Goal: Task Accomplishment & Management: Manage account settings

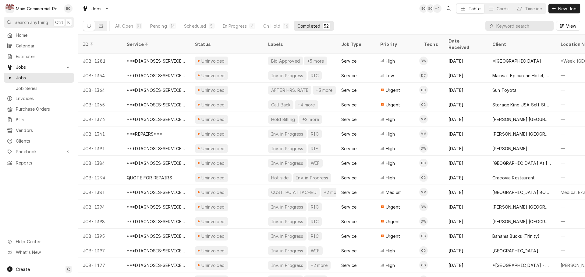
click at [499, 23] on input "Dynamic Content Wrapper" at bounding box center [523, 26] width 54 height 10
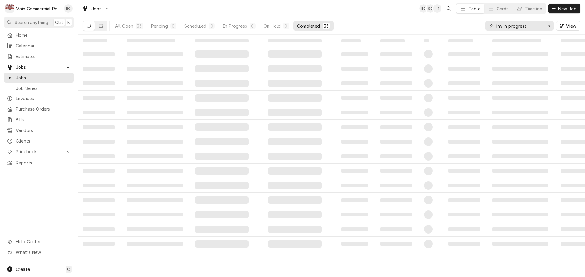
type input "inv in progress"
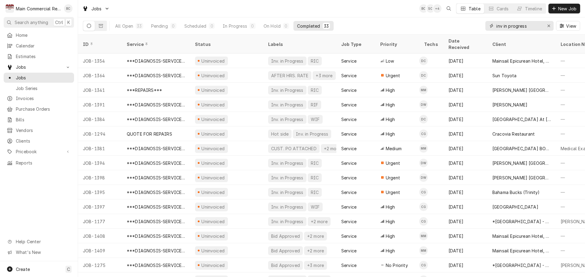
click at [548, 28] on icon "Erase input" at bounding box center [548, 26] width 3 height 4
click at [536, 27] on input "Dynamic Content Wrapper" at bounding box center [524, 26] width 57 height 10
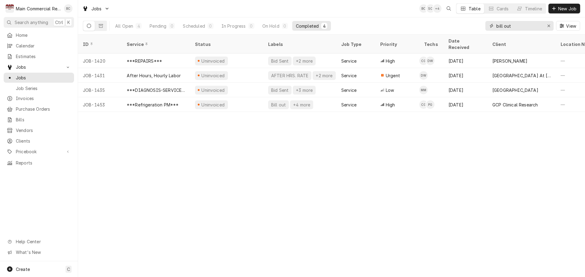
type input "bill out"
click at [550, 25] on icon "Erase input" at bounding box center [548, 26] width 3 height 4
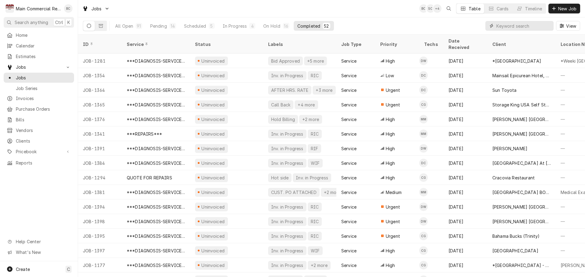
click at [523, 26] on input "Dynamic Content Wrapper" at bounding box center [523, 26] width 54 height 10
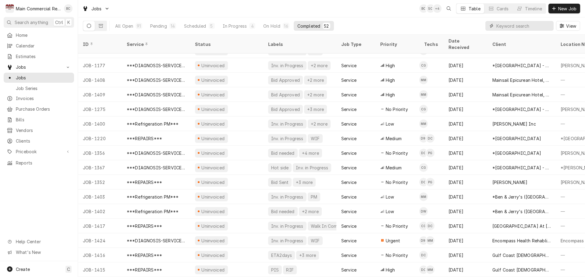
scroll to position [138, 0]
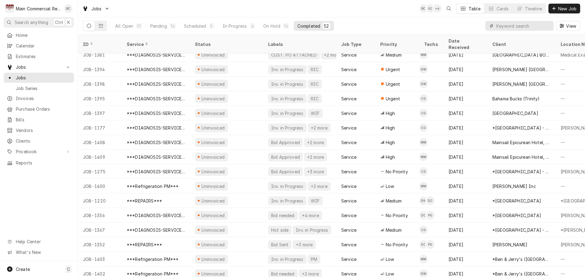
click at [504, 25] on input "Dynamic Content Wrapper" at bounding box center [523, 26] width 54 height 10
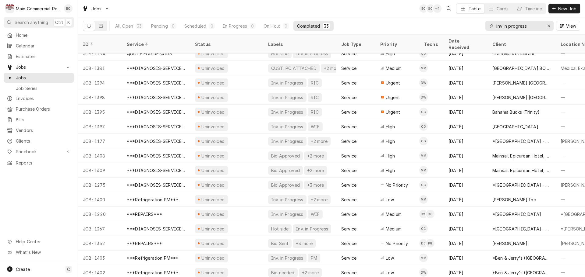
type input "inv in progress"
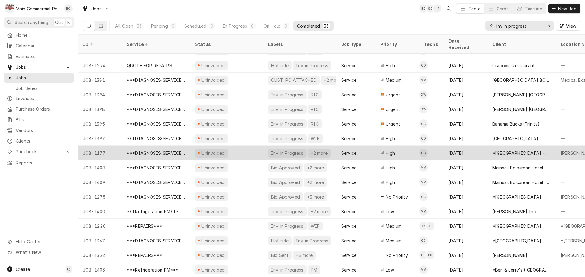
scroll to position [0, 0]
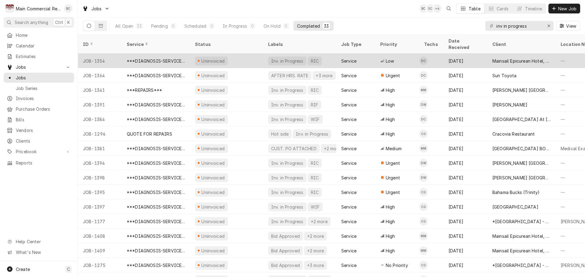
click at [268, 57] on div "Inv. in Progress" at bounding box center [287, 61] width 38 height 9
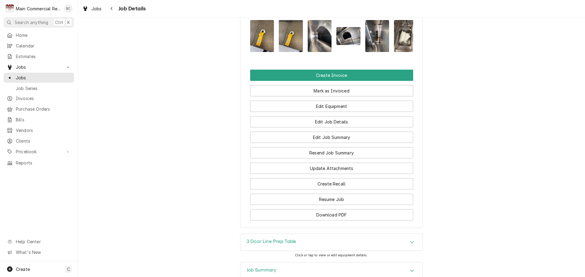
scroll to position [639, 0]
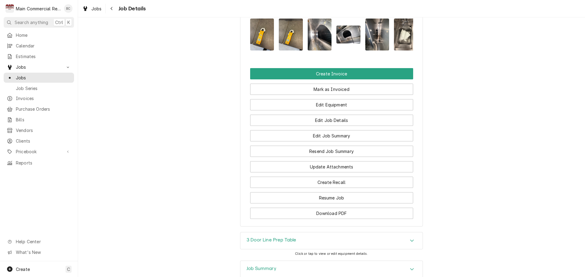
click at [397, 261] on div "Job Summary" at bounding box center [331, 269] width 182 height 17
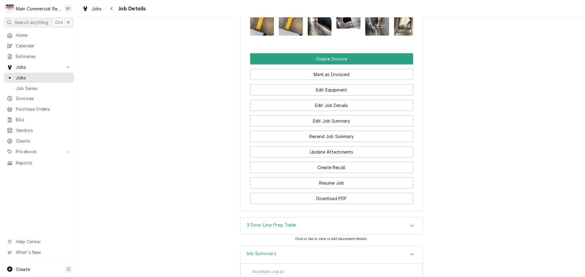
scroll to position [571, 0]
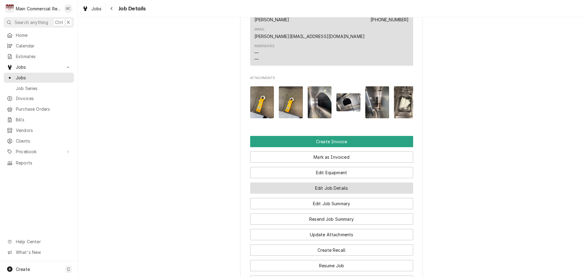
click at [320, 183] on button "Edit Job Details" at bounding box center [331, 188] width 163 height 11
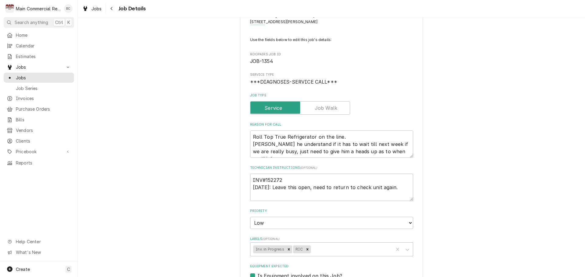
scroll to position [61, 0]
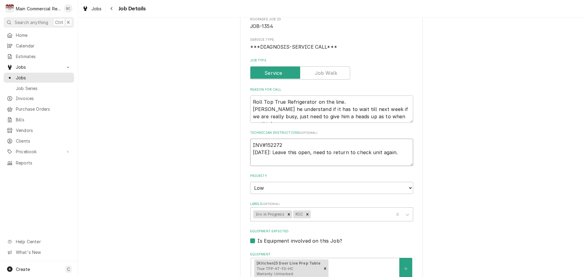
drag, startPoint x: 394, startPoint y: 154, endPoint x: 237, endPoint y: 161, distance: 157.0
click at [237, 161] on div "Mainsail Epicurean Hotel, LLC 1207 S. Howard Ave., Tampa, FL 33606 Use the fiel…" at bounding box center [331, 247] width 507 height 569
type textarea "x"
type textarea "INV#152272"
type textarea "x"
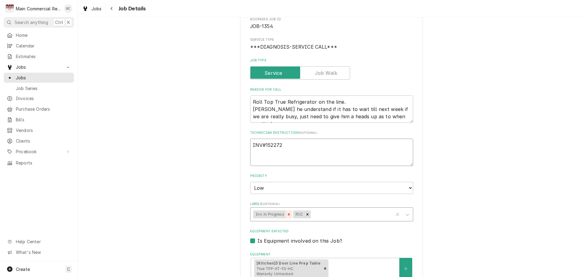
click at [288, 215] on icon "Remove Inv. in Progress" at bounding box center [289, 214] width 2 height 2
type textarea "INV#152272"
type textarea "x"
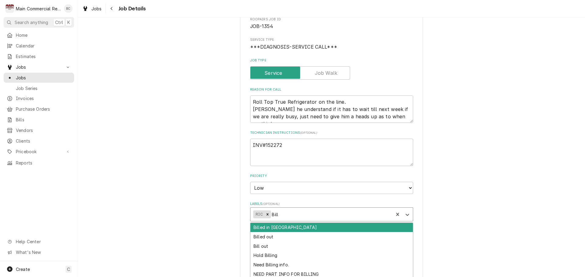
type input "Bille"
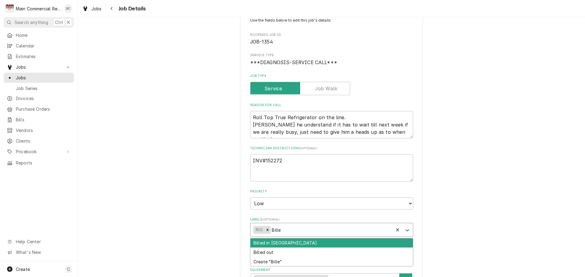
scroll to position [30, 0]
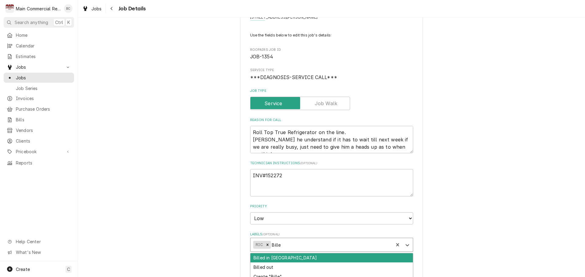
click at [287, 258] on div "Billed in QBO" at bounding box center [331, 258] width 162 height 9
type textarea "x"
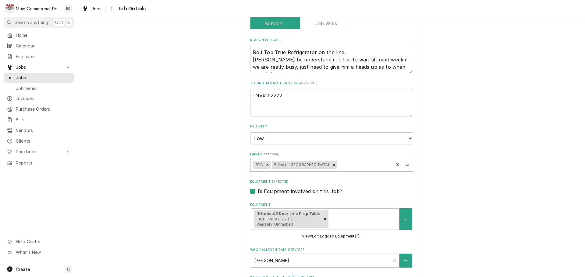
scroll to position [320, 0]
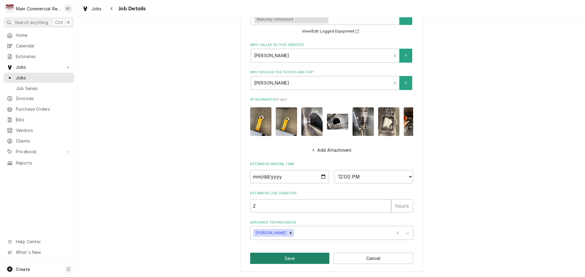
click at [291, 257] on button "Save" at bounding box center [289, 258] width 79 height 11
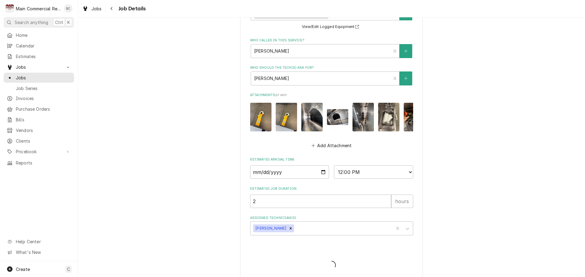
type textarea "x"
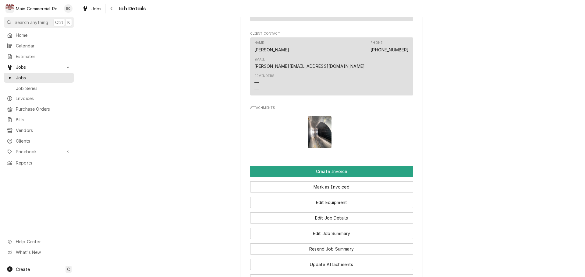
scroll to position [609, 0]
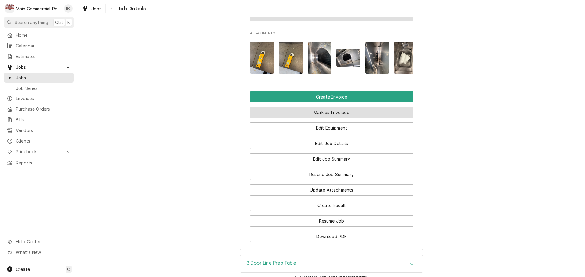
click at [340, 107] on button "Mark as Invoiced" at bounding box center [331, 112] width 163 height 11
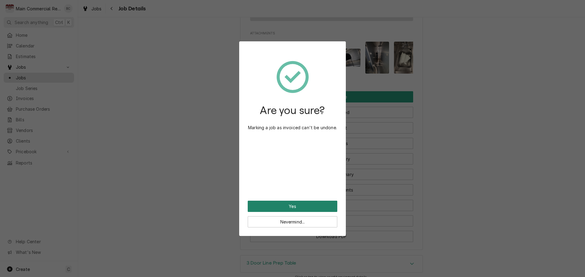
click at [290, 204] on button "Yes" at bounding box center [293, 206] width 90 height 11
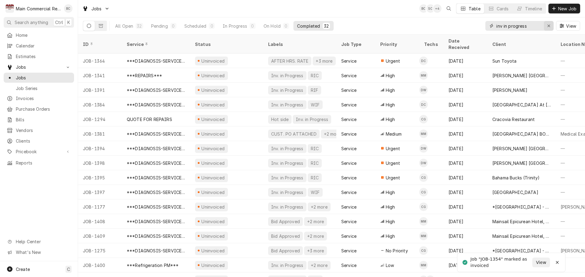
click at [549, 27] on icon "Erase input" at bounding box center [548, 26] width 3 height 4
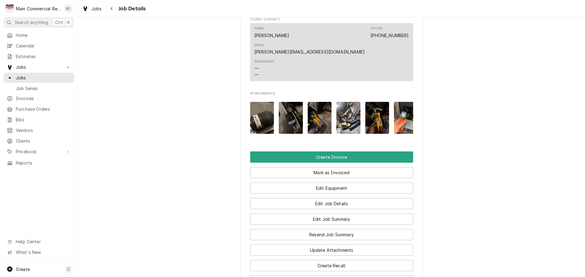
scroll to position [609, 0]
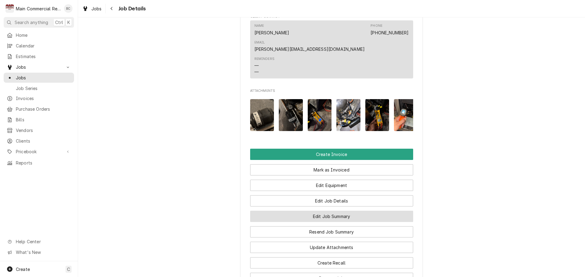
click at [329, 211] on button "Edit Job Summary" at bounding box center [331, 216] width 163 height 11
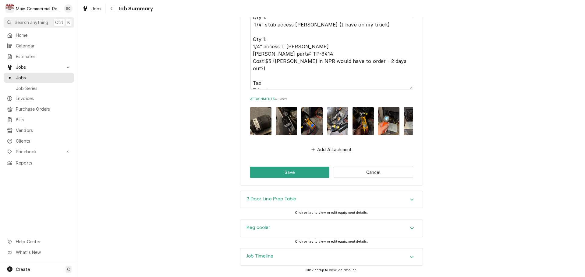
scroll to position [668, 0]
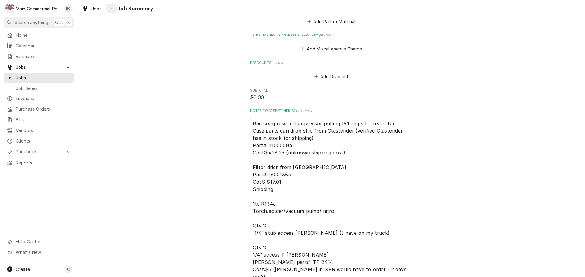
click at [113, 11] on div "Navigate back" at bounding box center [112, 8] width 6 height 6
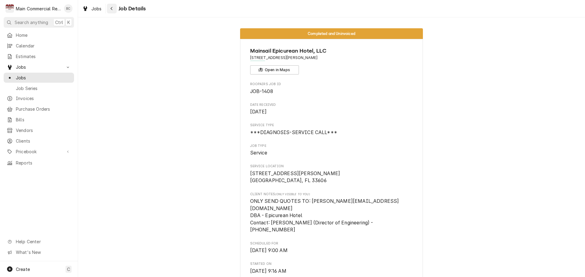
click at [112, 9] on icon "Navigate back" at bounding box center [111, 8] width 3 height 4
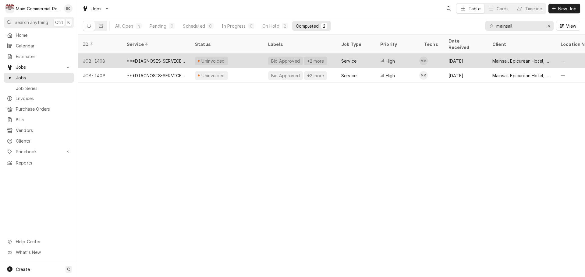
click at [146, 58] on div "***DIAGNOSIS-SERVICE CALL***" at bounding box center [156, 61] width 58 height 6
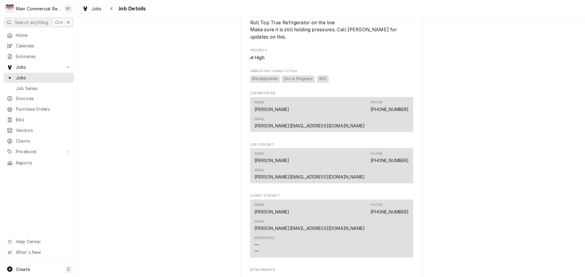
scroll to position [518, 0]
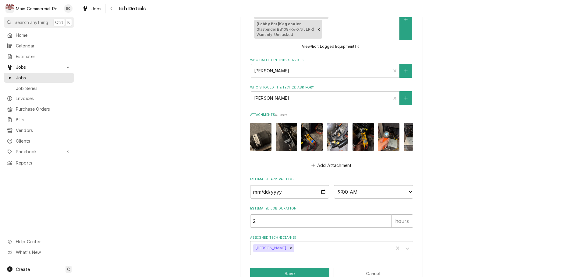
scroll to position [212, 0]
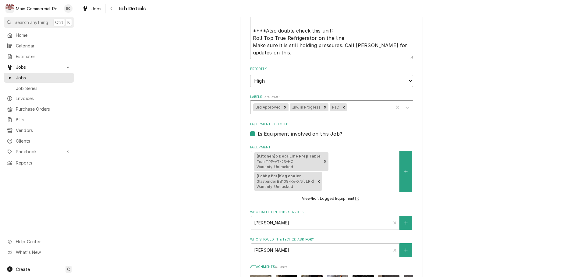
click at [323, 108] on icon "Remove Inv. in Progress" at bounding box center [325, 107] width 4 height 4
click at [283, 108] on icon "Remove Bid Approved" at bounding box center [285, 107] width 4 height 4
type textarea "x"
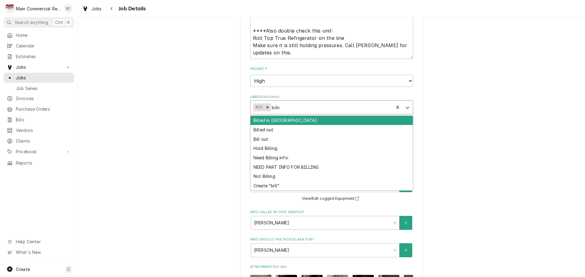
type input "billed"
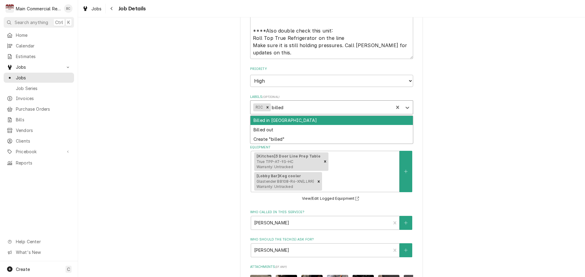
click at [310, 119] on div "Billed in [GEOGRAPHIC_DATA]" at bounding box center [331, 120] width 162 height 9
type textarea "x"
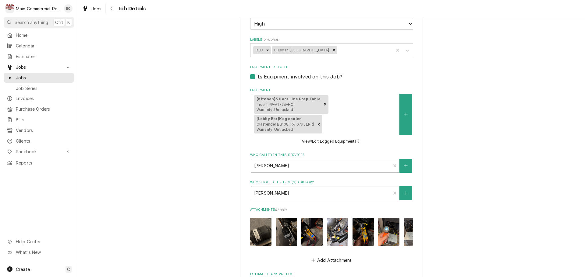
scroll to position [364, 0]
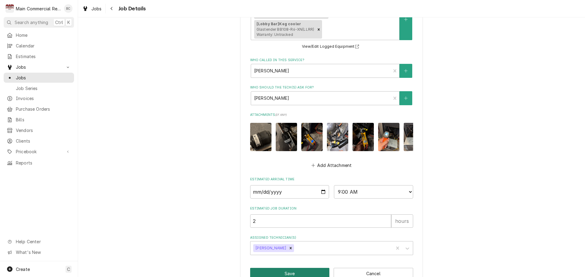
click at [291, 268] on button "Save" at bounding box center [289, 273] width 79 height 11
type textarea "x"
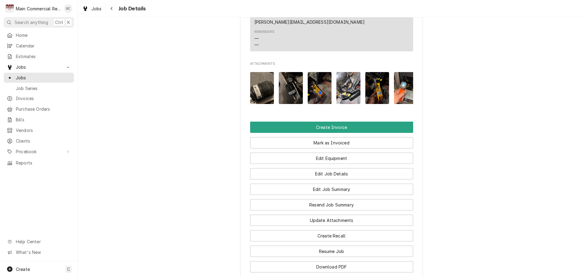
scroll to position [639, 0]
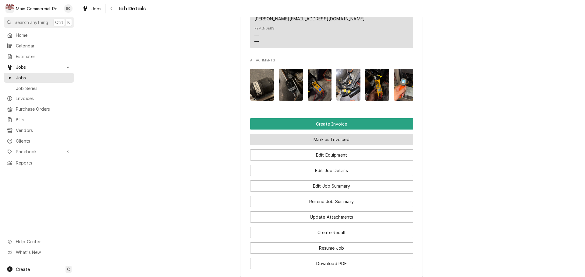
click at [308, 134] on button "Mark as Invoiced" at bounding box center [331, 139] width 163 height 11
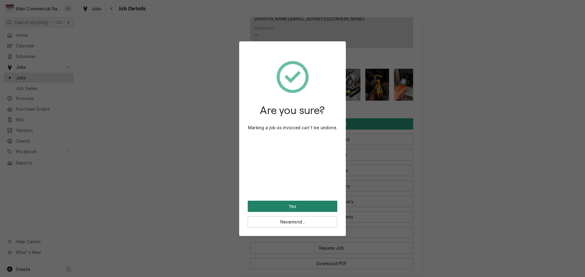
click at [288, 206] on button "Yes" at bounding box center [293, 206] width 90 height 11
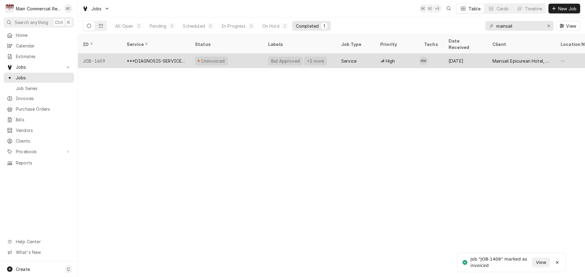
click at [211, 58] on div "Uninvoiced" at bounding box center [213, 61] width 25 height 6
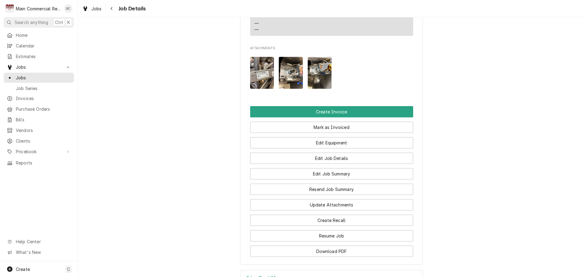
scroll to position [652, 0]
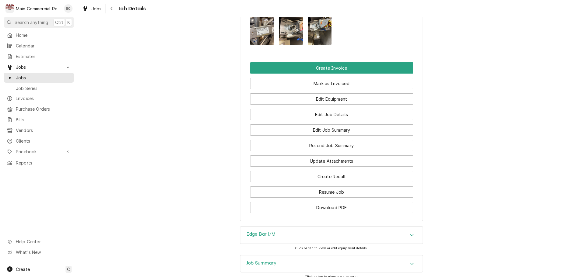
drag, startPoint x: 339, startPoint y: 199, endPoint x: 353, endPoint y: 199, distance: 14.6
click at [339, 256] on div "Job Summary" at bounding box center [331, 264] width 182 height 17
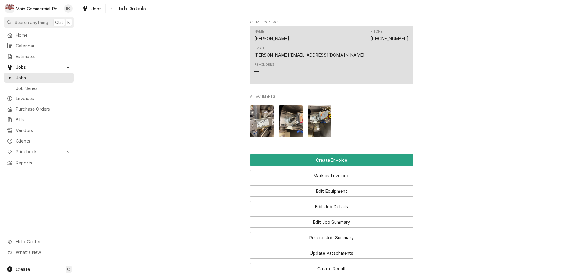
scroll to position [546, 0]
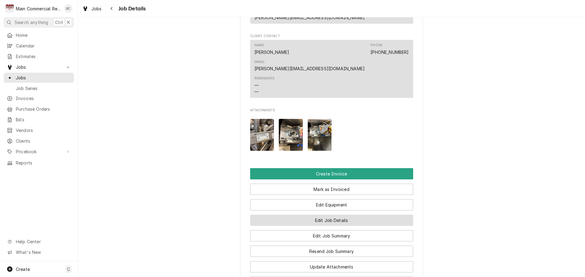
click at [318, 215] on button "Edit Job Details" at bounding box center [331, 220] width 163 height 11
click at [329, 215] on button "Edit Job Details" at bounding box center [331, 220] width 163 height 11
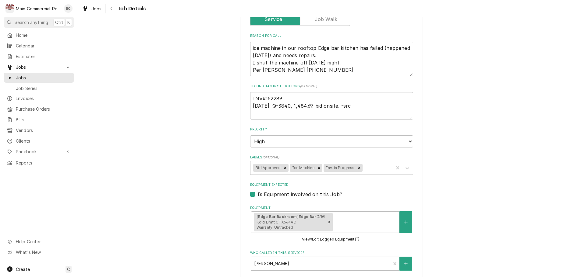
scroll to position [122, 0]
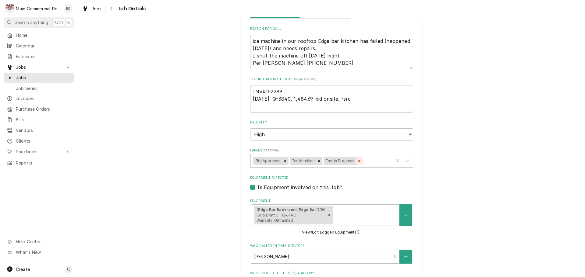
click at [357, 160] on icon "Remove Inv. in Progress" at bounding box center [359, 161] width 4 height 4
click at [284, 161] on icon "Remove Bid Approved" at bounding box center [285, 161] width 2 height 2
type textarea "x"
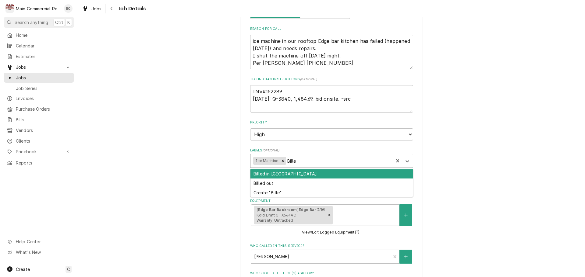
type input "Billed"
click at [271, 175] on div "Billed in [GEOGRAPHIC_DATA]" at bounding box center [331, 174] width 162 height 9
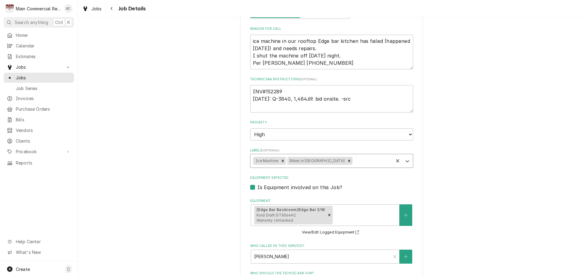
click at [446, 212] on div "Mainsail Epicurean Hotel, LLC 1207 S. Howard Ave., Tampa, FL 33606 Use the fiel…" at bounding box center [331, 190] width 507 height 577
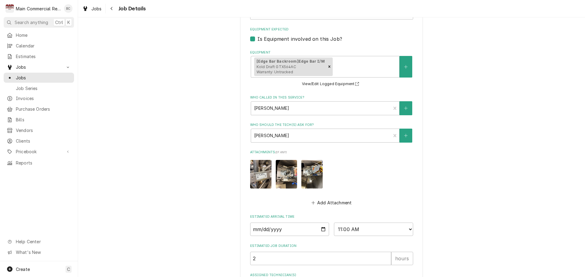
scroll to position [323, 0]
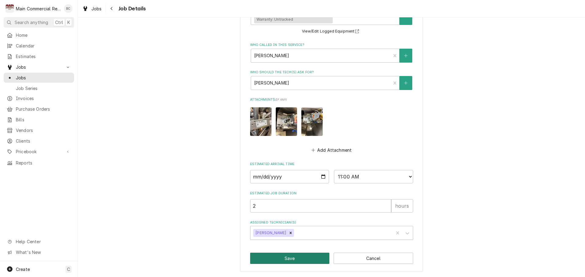
click at [293, 258] on button "Save" at bounding box center [289, 258] width 79 height 11
type textarea "x"
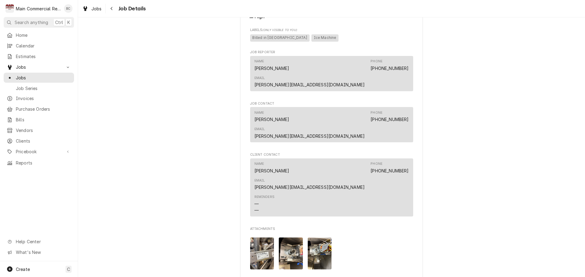
scroll to position [518, 0]
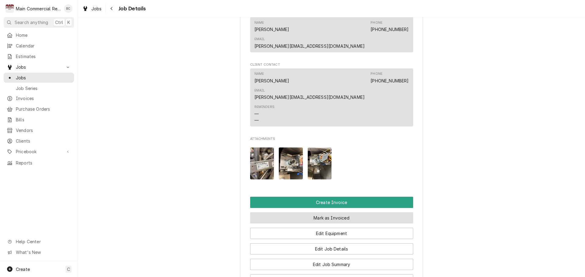
click at [343, 213] on button "Mark as Invoiced" at bounding box center [331, 218] width 163 height 11
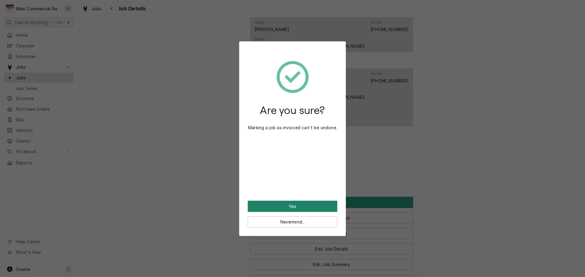
click at [299, 207] on button "Yes" at bounding box center [293, 206] width 90 height 11
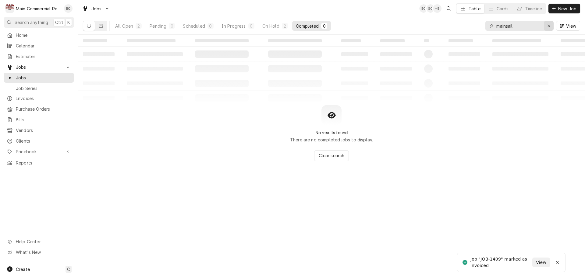
click at [549, 29] on button "Erase input" at bounding box center [548, 26] width 10 height 10
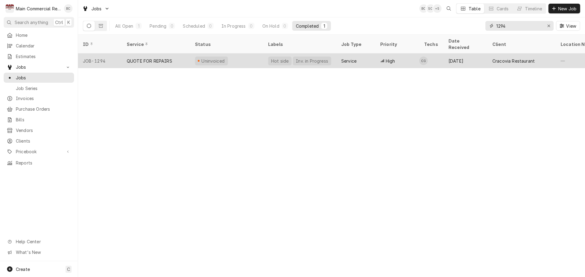
type input "1294"
click at [166, 58] on div "QUOTE FOR REPAIRS" at bounding box center [149, 61] width 45 height 6
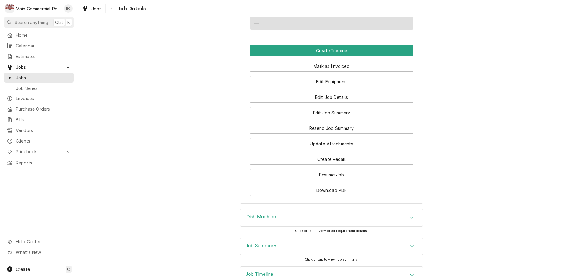
scroll to position [670, 0]
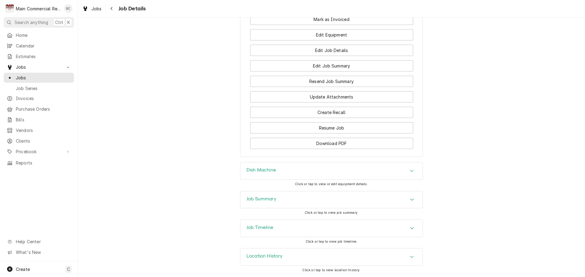
click at [388, 204] on div "Job Summary" at bounding box center [331, 200] width 182 height 17
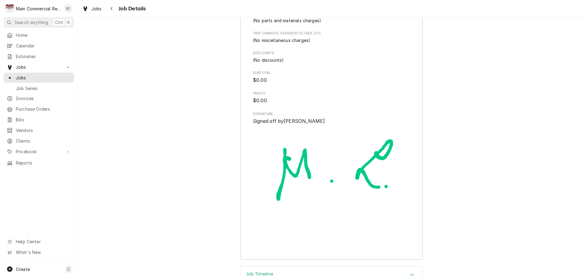
scroll to position [1147, 0]
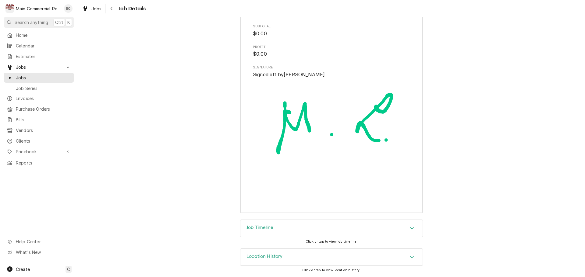
click at [313, 232] on div "Job Timeline" at bounding box center [331, 228] width 182 height 17
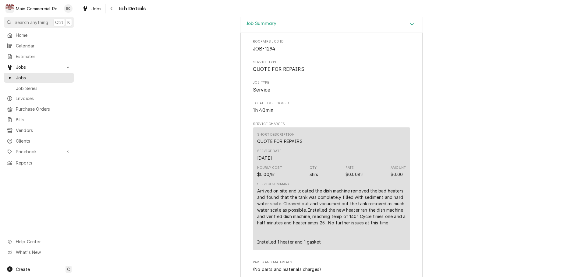
scroll to position [631, 0]
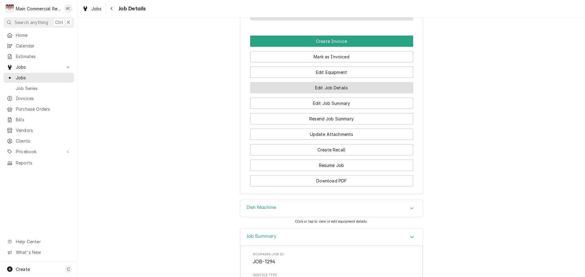
click at [340, 93] on button "Edit Job Details" at bounding box center [331, 87] width 163 height 11
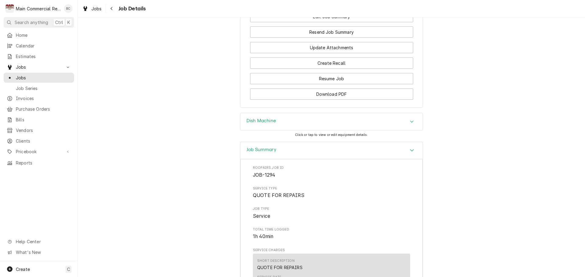
scroll to position [722, 0]
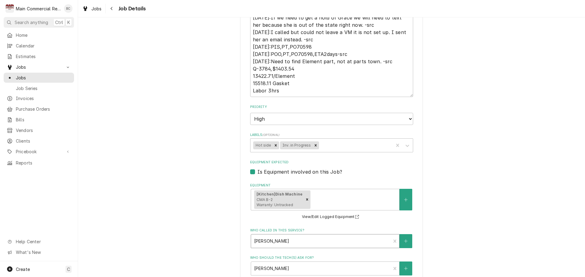
scroll to position [192, 0]
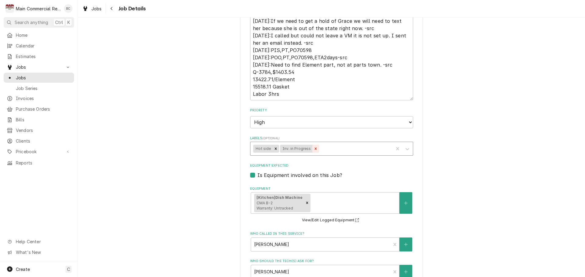
click at [313, 150] on icon "Remove Inv. in Progress" at bounding box center [315, 149] width 4 height 4
type textarea "x"
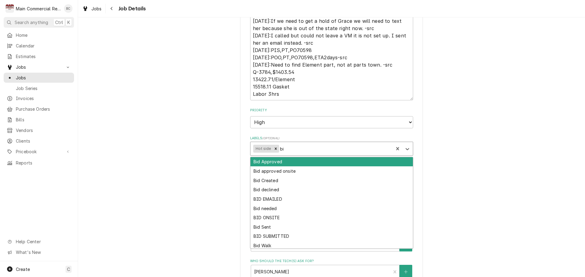
type input "bil"
click at [265, 163] on div "Billed in [GEOGRAPHIC_DATA]" at bounding box center [331, 161] width 162 height 9
type textarea "x"
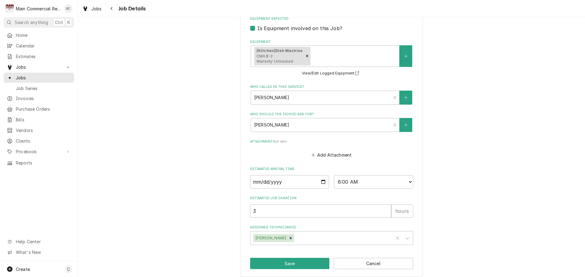
scroll to position [345, 0]
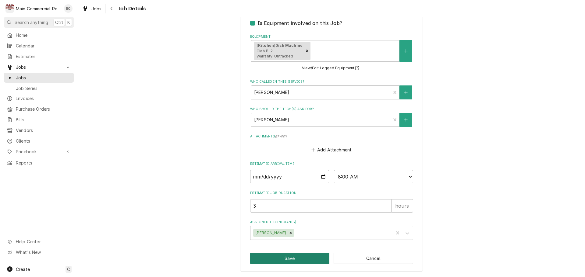
click at [297, 263] on button "Save" at bounding box center [289, 258] width 79 height 11
type textarea "x"
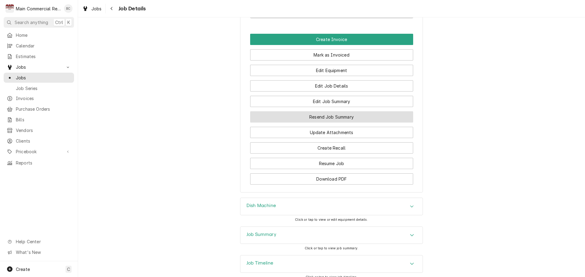
scroll to position [675, 0]
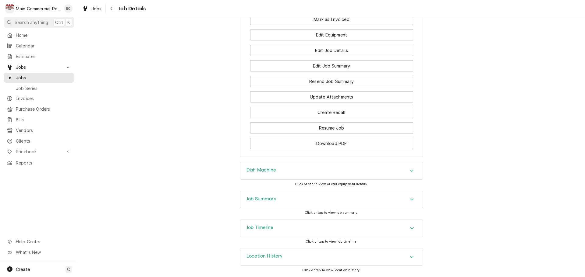
click at [330, 201] on div "Job Summary" at bounding box center [331, 200] width 182 height 17
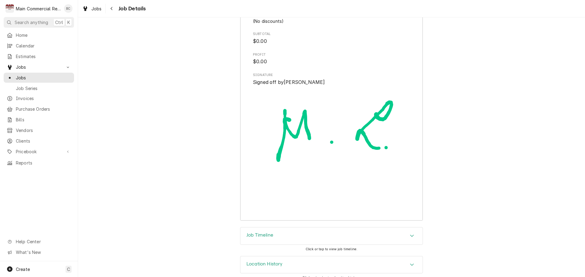
scroll to position [1147, 0]
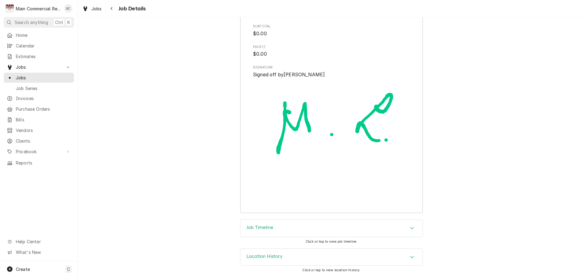
click at [380, 254] on div "Location History" at bounding box center [331, 257] width 182 height 17
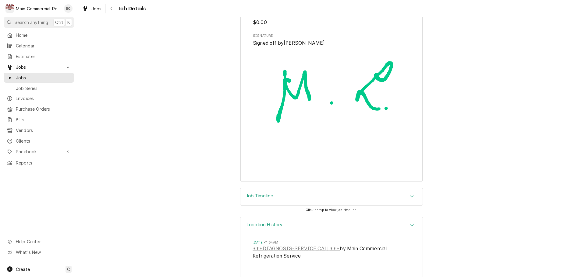
scroll to position [1203, 0]
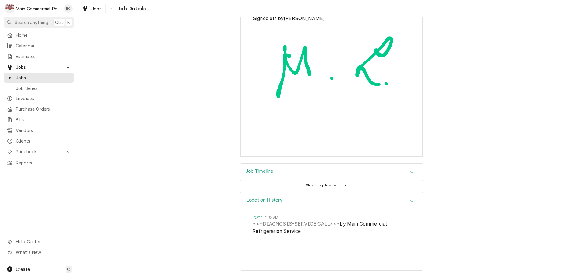
click at [343, 175] on div "Job Timeline" at bounding box center [331, 172] width 182 height 17
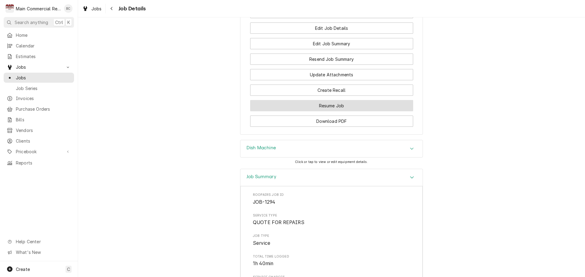
scroll to position [647, 0]
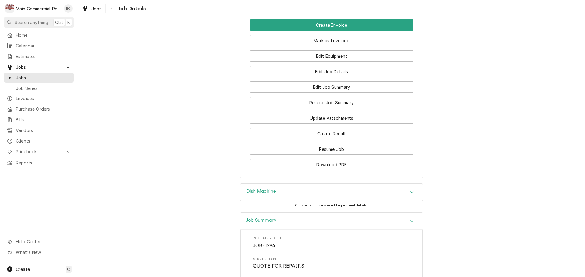
click at [385, 197] on div "Dish Machine" at bounding box center [331, 192] width 182 height 17
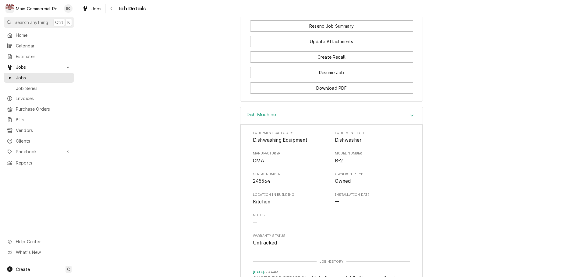
scroll to position [769, 0]
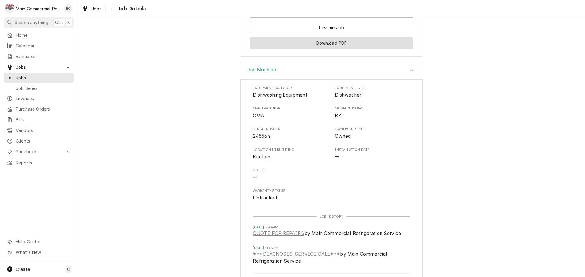
click at [262, 47] on button "Download PDF" at bounding box center [331, 42] width 163 height 11
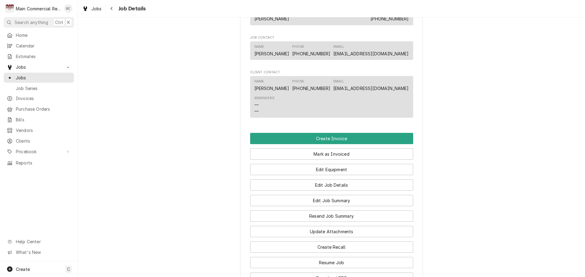
scroll to position [578, 0]
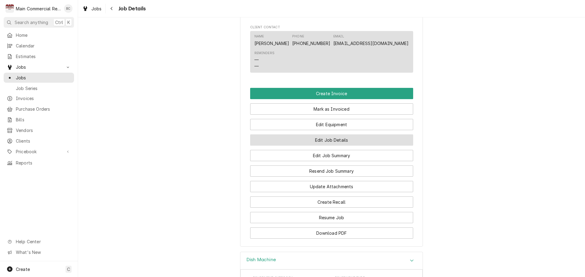
click at [339, 146] on button "Edit Job Details" at bounding box center [331, 140] width 163 height 11
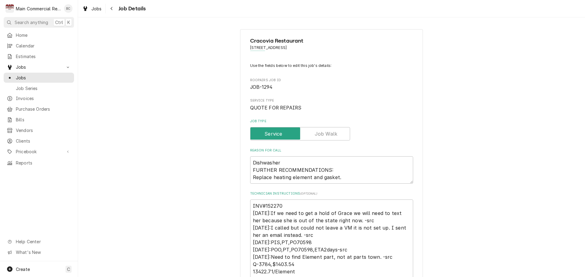
type textarea "x"
click at [111, 10] on icon "Navigate back" at bounding box center [111, 8] width 3 height 4
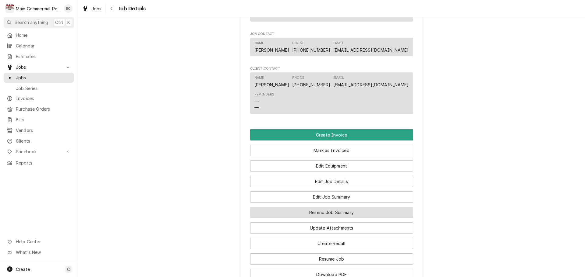
scroll to position [639, 0]
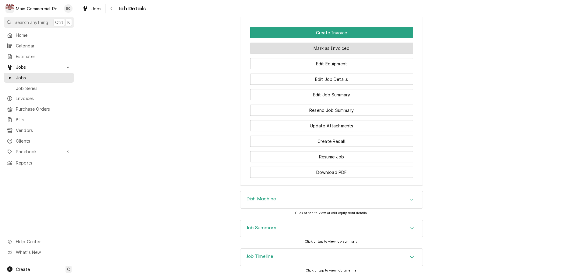
click at [319, 54] on button "Mark as Invoiced" at bounding box center [331, 48] width 163 height 11
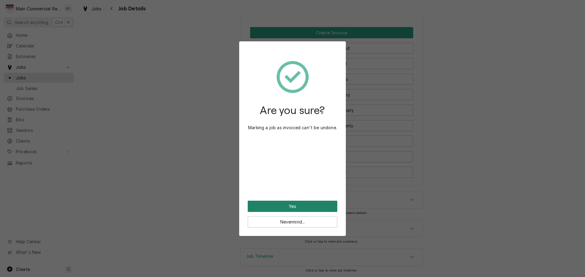
click at [297, 205] on button "Yes" at bounding box center [293, 206] width 90 height 11
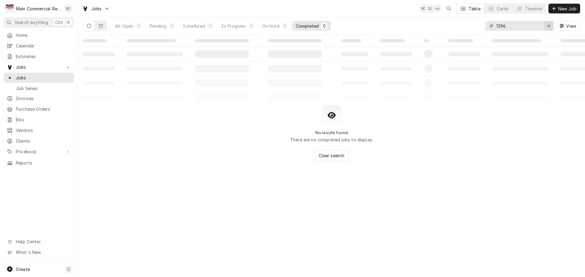
click at [549, 26] on icon "Erase input" at bounding box center [548, 26] width 3 height 4
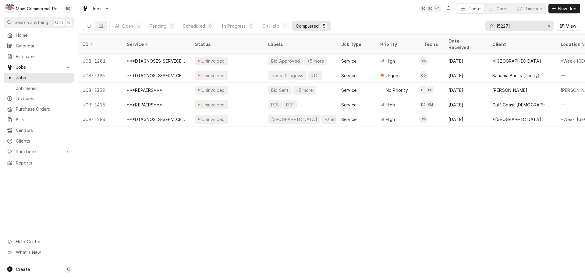
type input "152271"
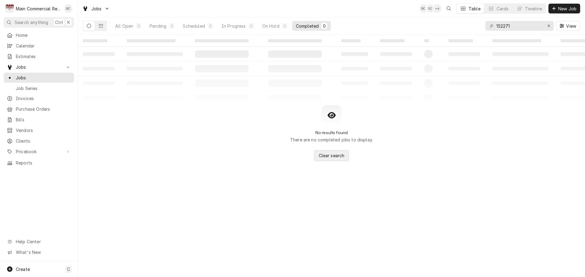
click at [334, 159] on span "Clear search" at bounding box center [331, 156] width 28 height 6
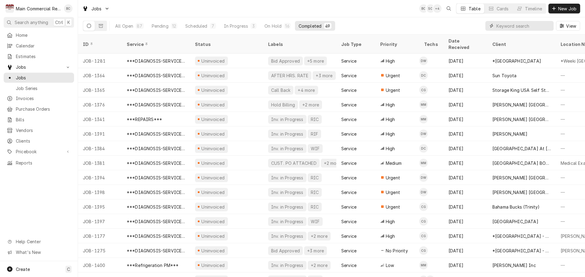
click at [504, 26] on input "Dynamic Content Wrapper" at bounding box center [523, 26] width 54 height 10
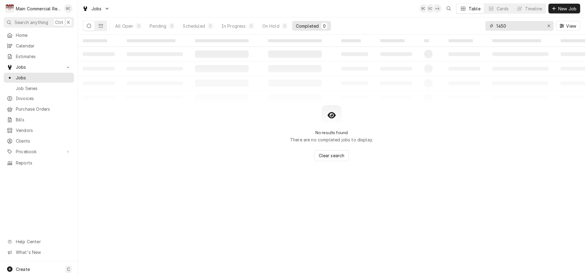
type input "1450"
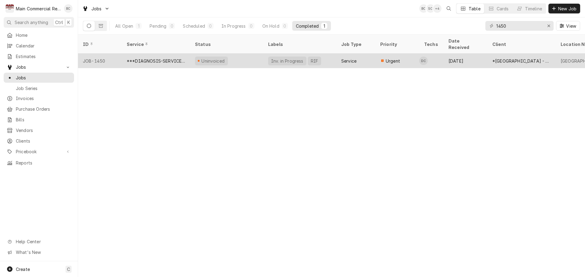
click at [239, 54] on div "Uninvoiced" at bounding box center [226, 61] width 73 height 15
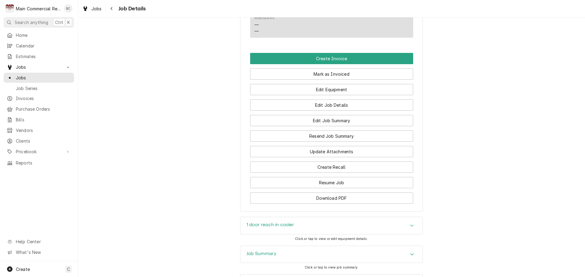
scroll to position [700, 0]
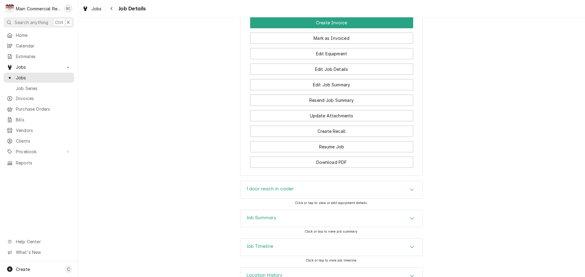
click at [402, 218] on div "Job Summary" at bounding box center [331, 218] width 182 height 17
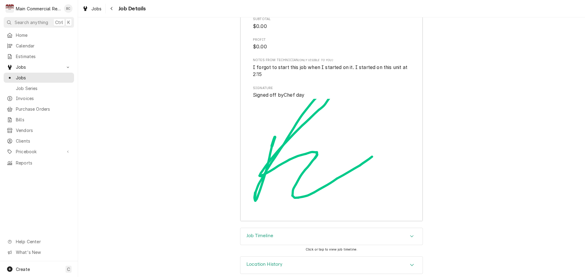
scroll to position [1500, 0]
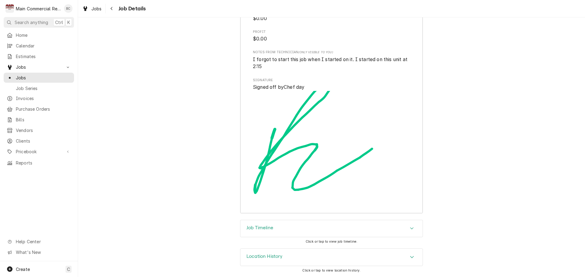
click at [334, 230] on div "Job Timeline" at bounding box center [331, 228] width 182 height 17
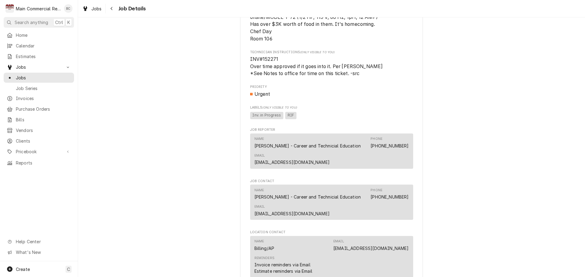
scroll to position [337, 0]
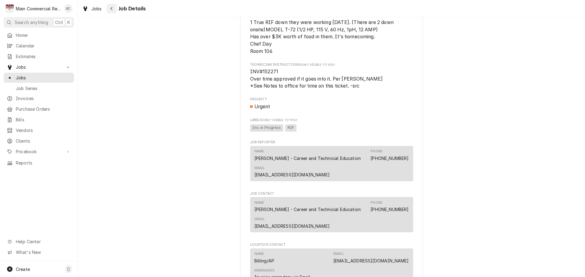
click at [114, 10] on div "Navigate back" at bounding box center [112, 8] width 6 height 6
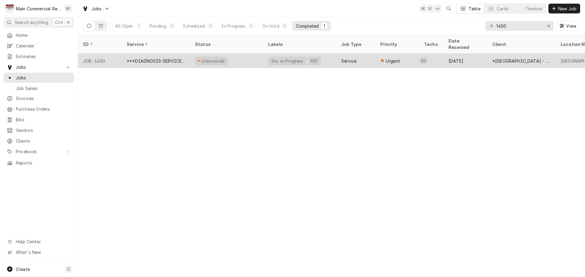
click at [242, 55] on div "Uninvoiced" at bounding box center [226, 61] width 73 height 15
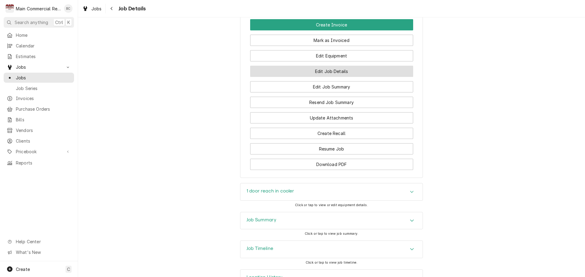
scroll to position [700, 0]
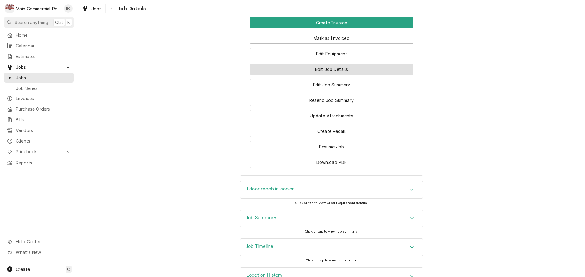
click at [330, 69] on button "Edit Job Details" at bounding box center [331, 69] width 163 height 11
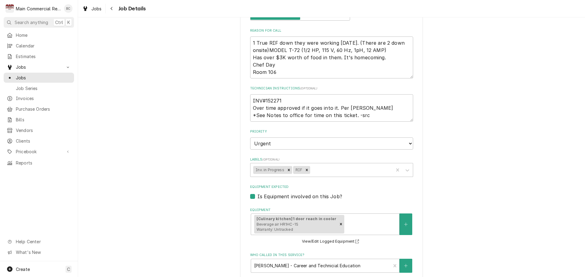
scroll to position [122, 0]
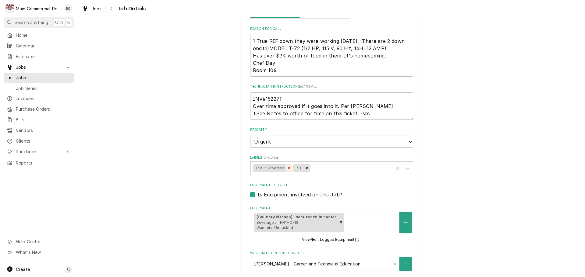
click at [287, 169] on icon "Remove Inv. in Progress" at bounding box center [289, 168] width 4 height 4
type textarea "x"
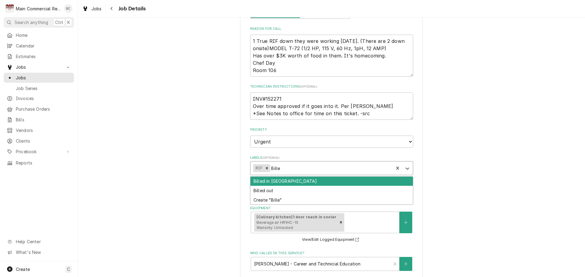
type input "Billed"
click at [277, 182] on div "Billed in [GEOGRAPHIC_DATA]" at bounding box center [331, 181] width 162 height 9
type textarea "x"
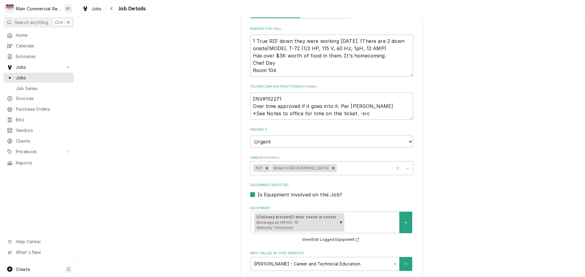
click at [479, 199] on div "*Hillsborough County Schools - Culinary East Bay High School / 7710 Old Big Ben…" at bounding box center [331, 175] width 507 height 547
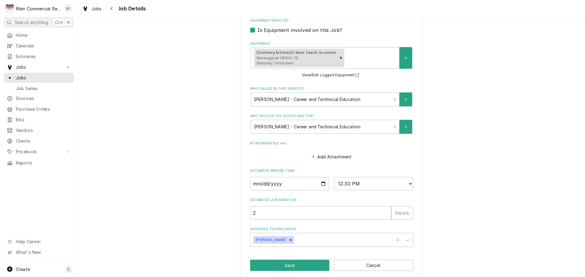
scroll to position [294, 0]
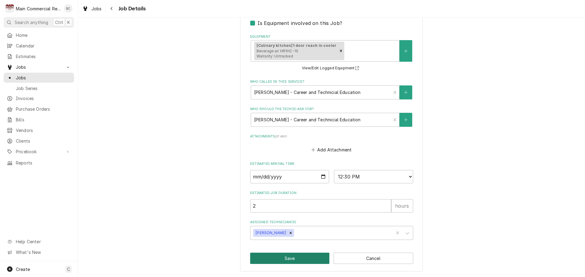
click at [286, 259] on button "Save" at bounding box center [289, 258] width 79 height 11
type textarea "x"
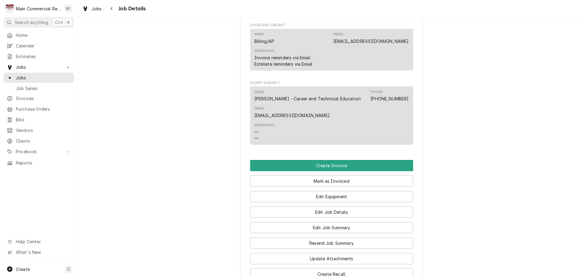
scroll to position [578, 0]
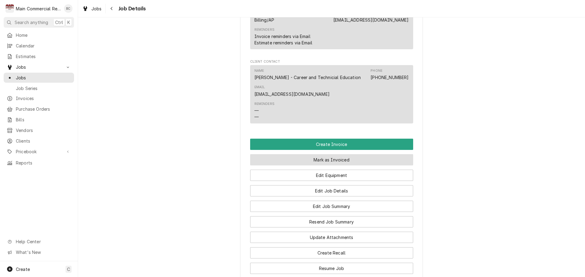
click at [339, 160] on button "Mark as Invoiced" at bounding box center [331, 159] width 163 height 11
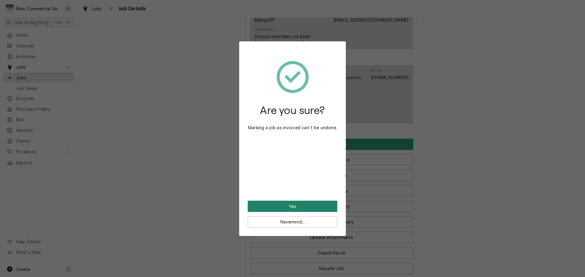
click at [286, 206] on button "Yes" at bounding box center [293, 206] width 90 height 11
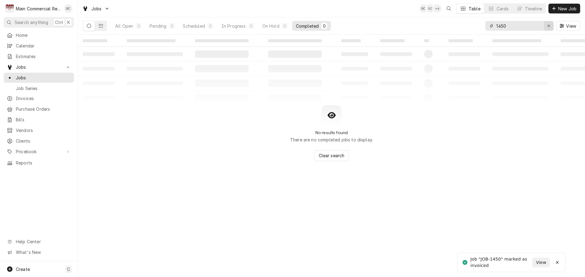
click at [547, 26] on icon "Erase input" at bounding box center [548, 26] width 3 height 4
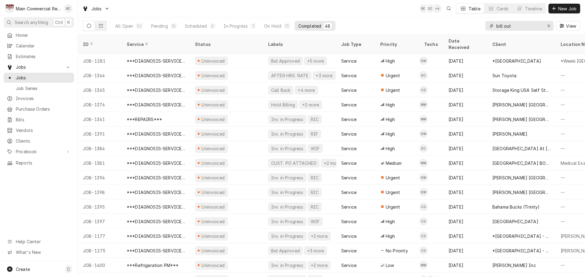
type input "bill out"
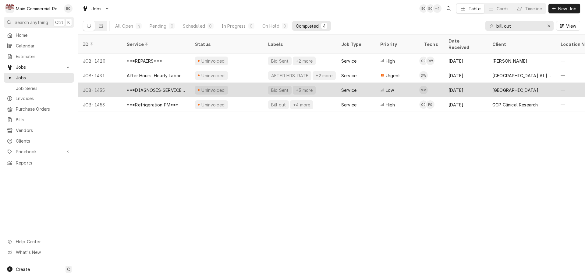
click at [279, 87] on div "Bid Sent" at bounding box center [279, 90] width 19 height 6
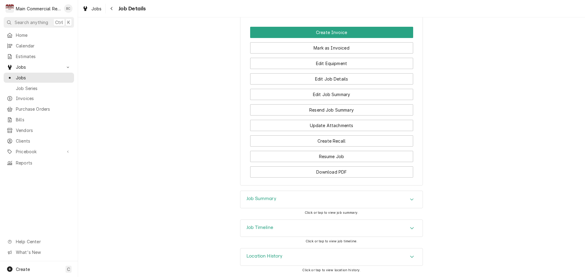
scroll to position [650, 0]
click at [251, 200] on h3 "Job Summary" at bounding box center [261, 199] width 30 height 6
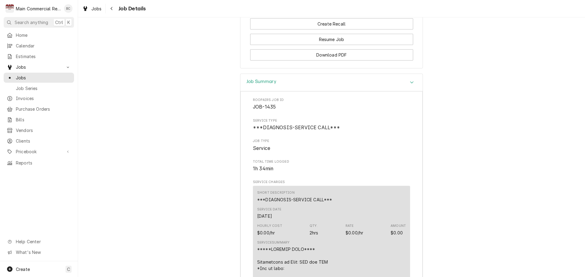
scroll to position [722, 0]
